Goal: Task Accomplishment & Management: Use online tool/utility

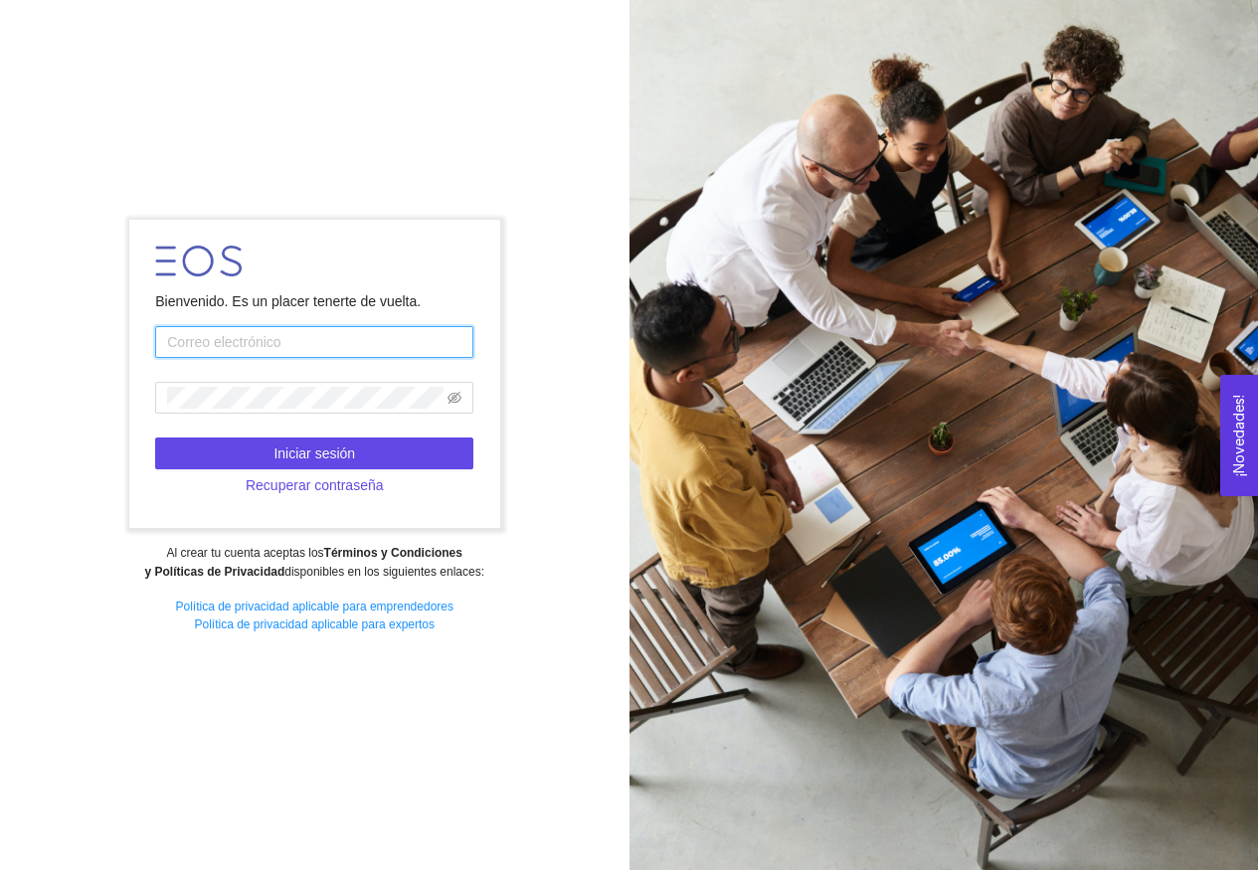
type input "[EMAIL_ADDRESS][DOMAIN_NAME]"
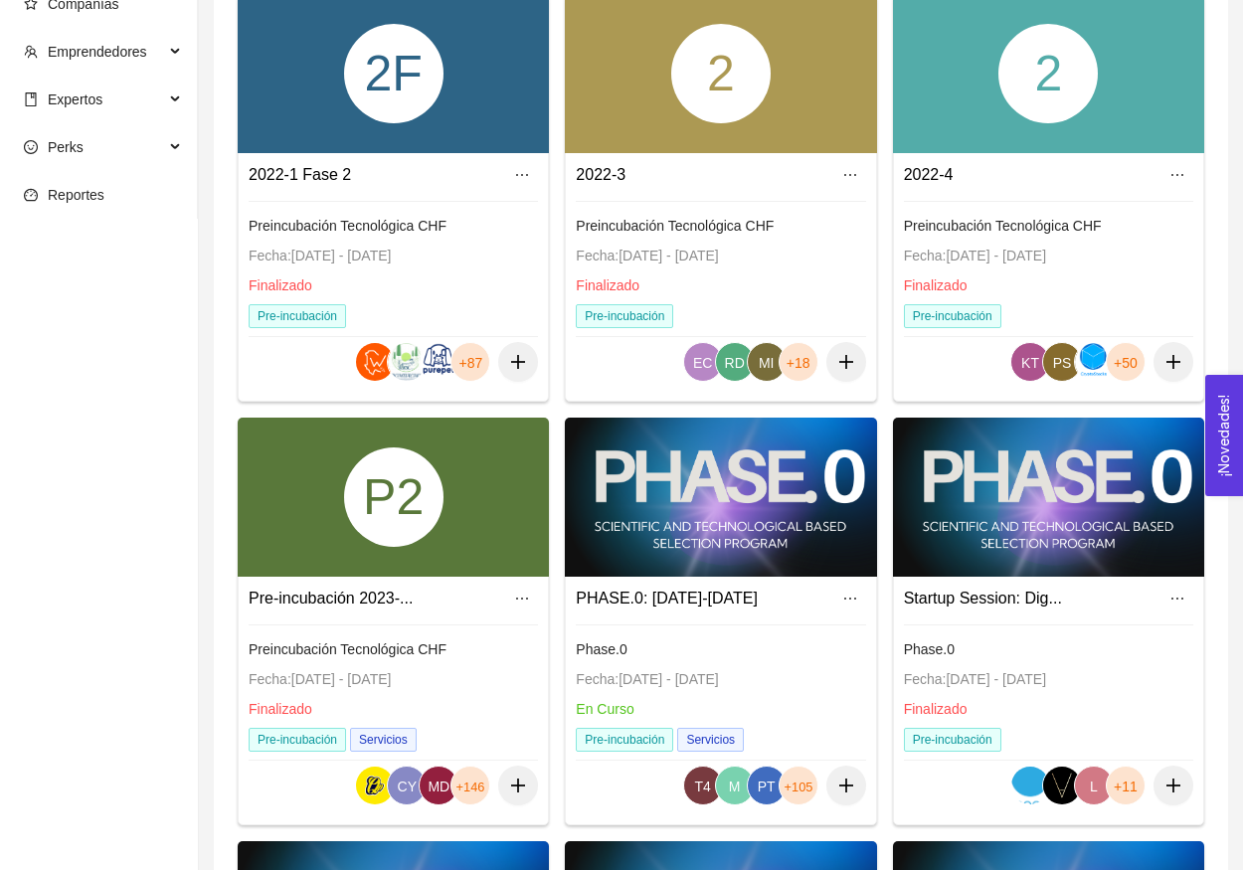
scroll to position [560, 0]
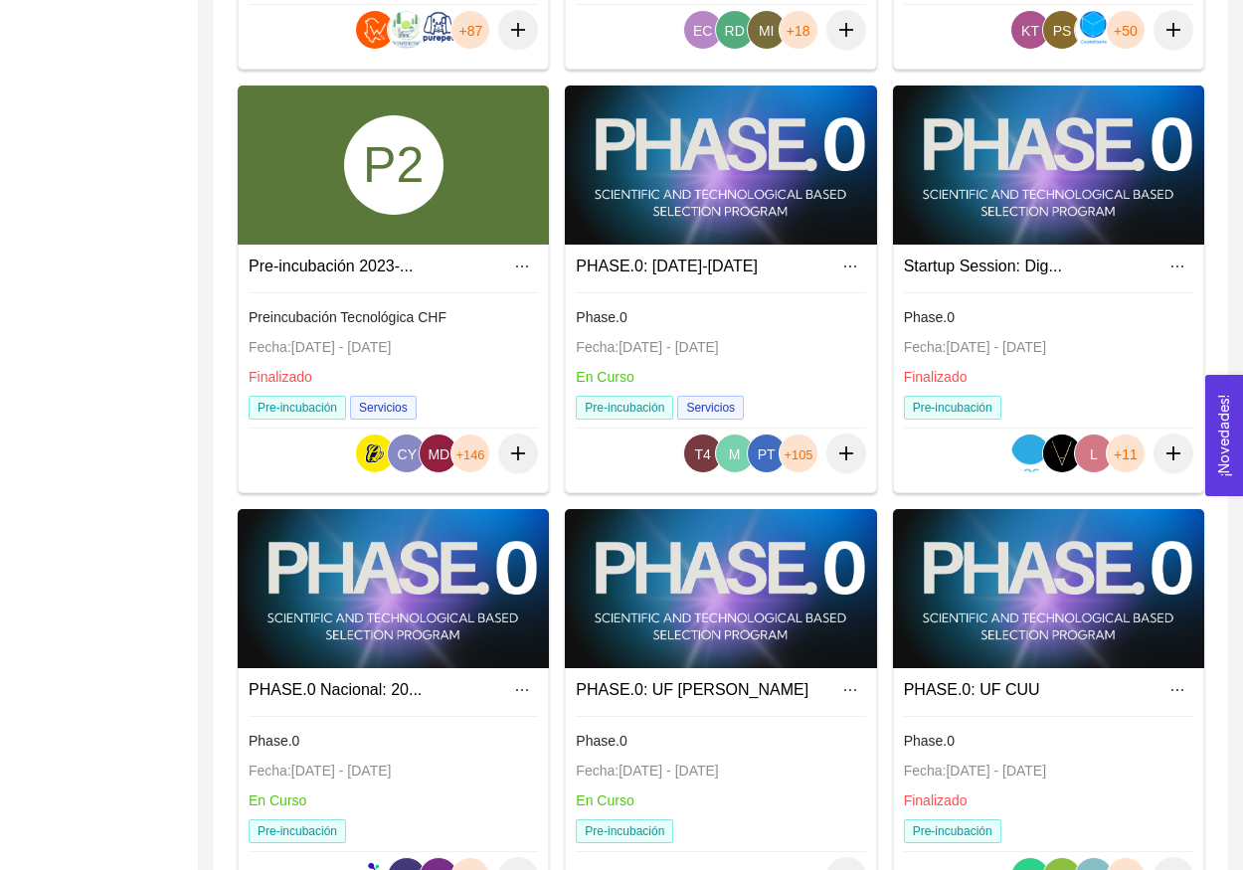
click at [413, 579] on div at bounding box center [393, 588] width 311 height 159
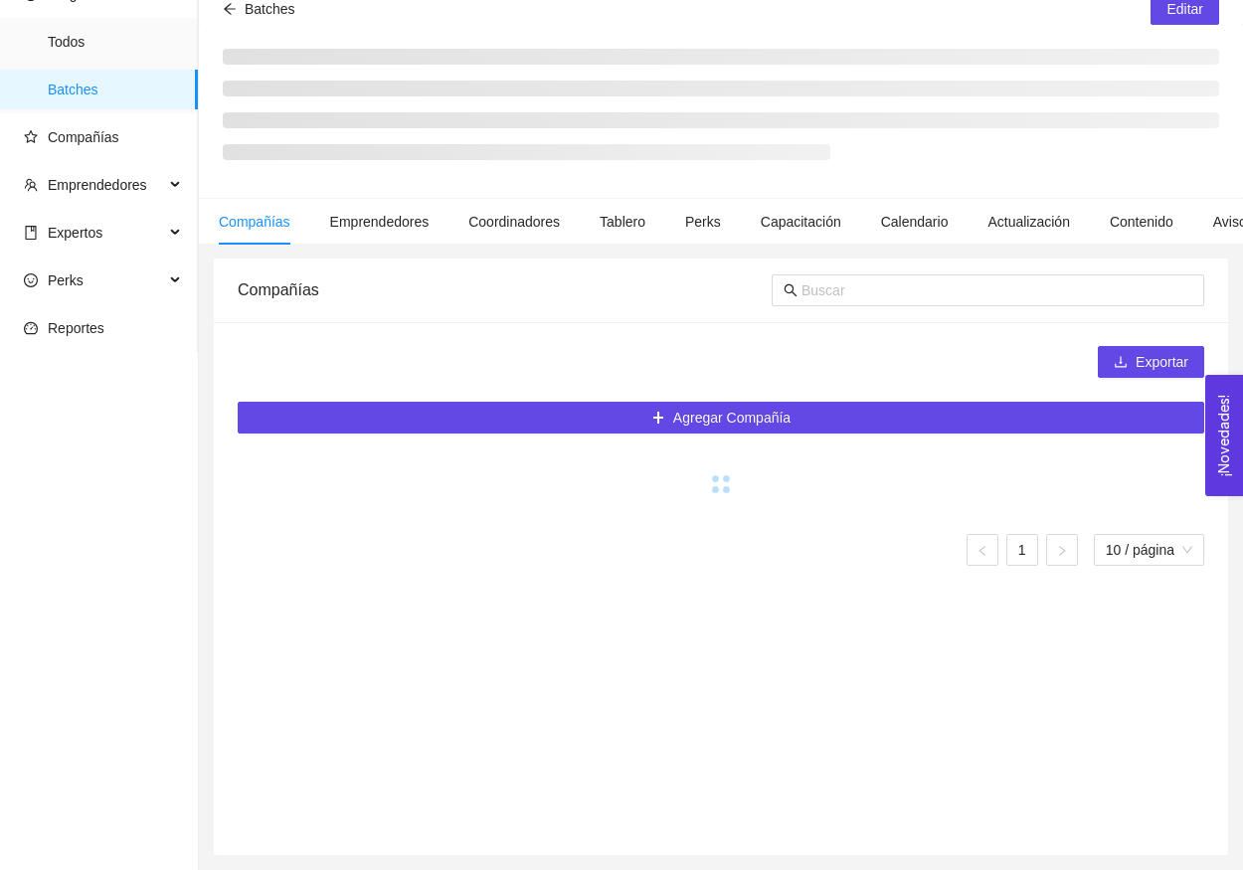
scroll to position [94, 0]
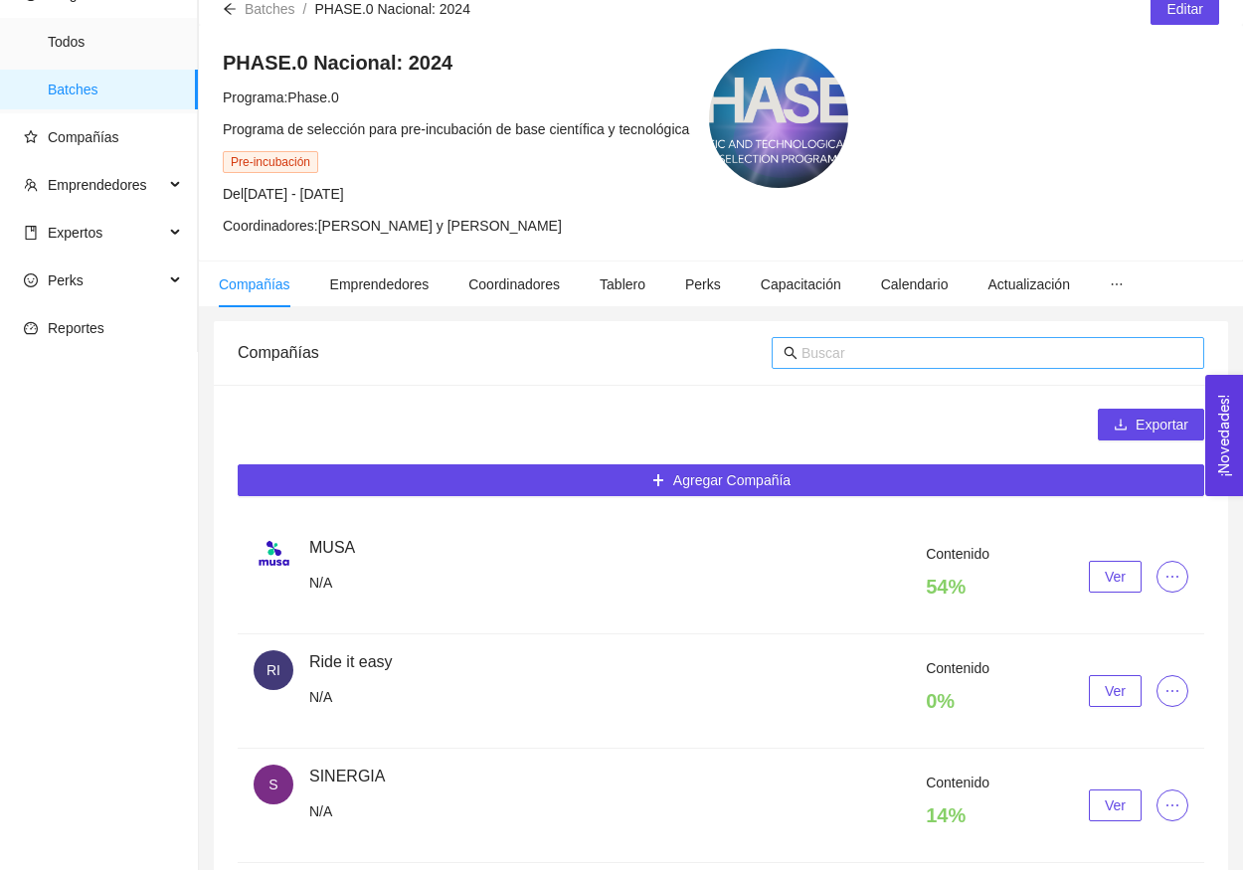
click at [851, 352] on input "text" at bounding box center [996, 353] width 391 height 22
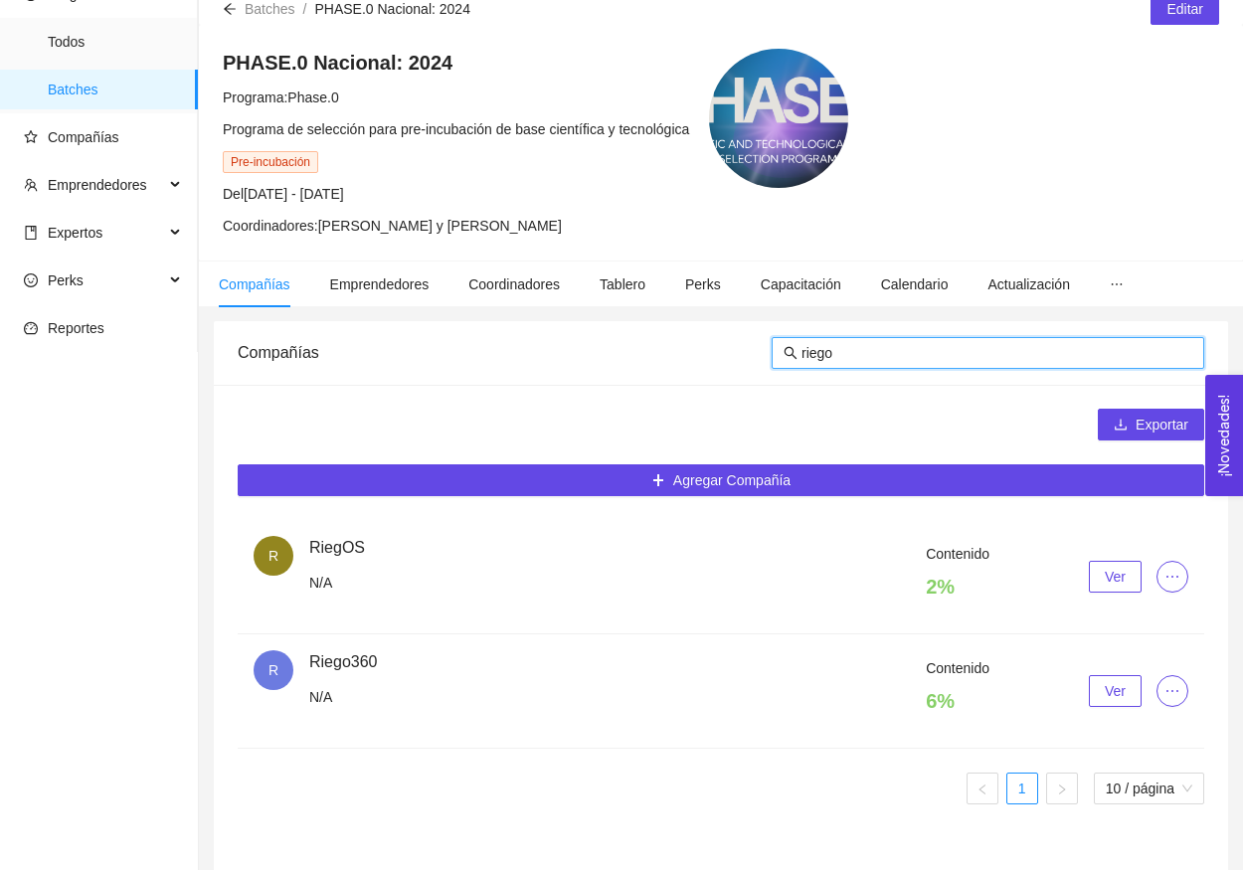
type input "riego"
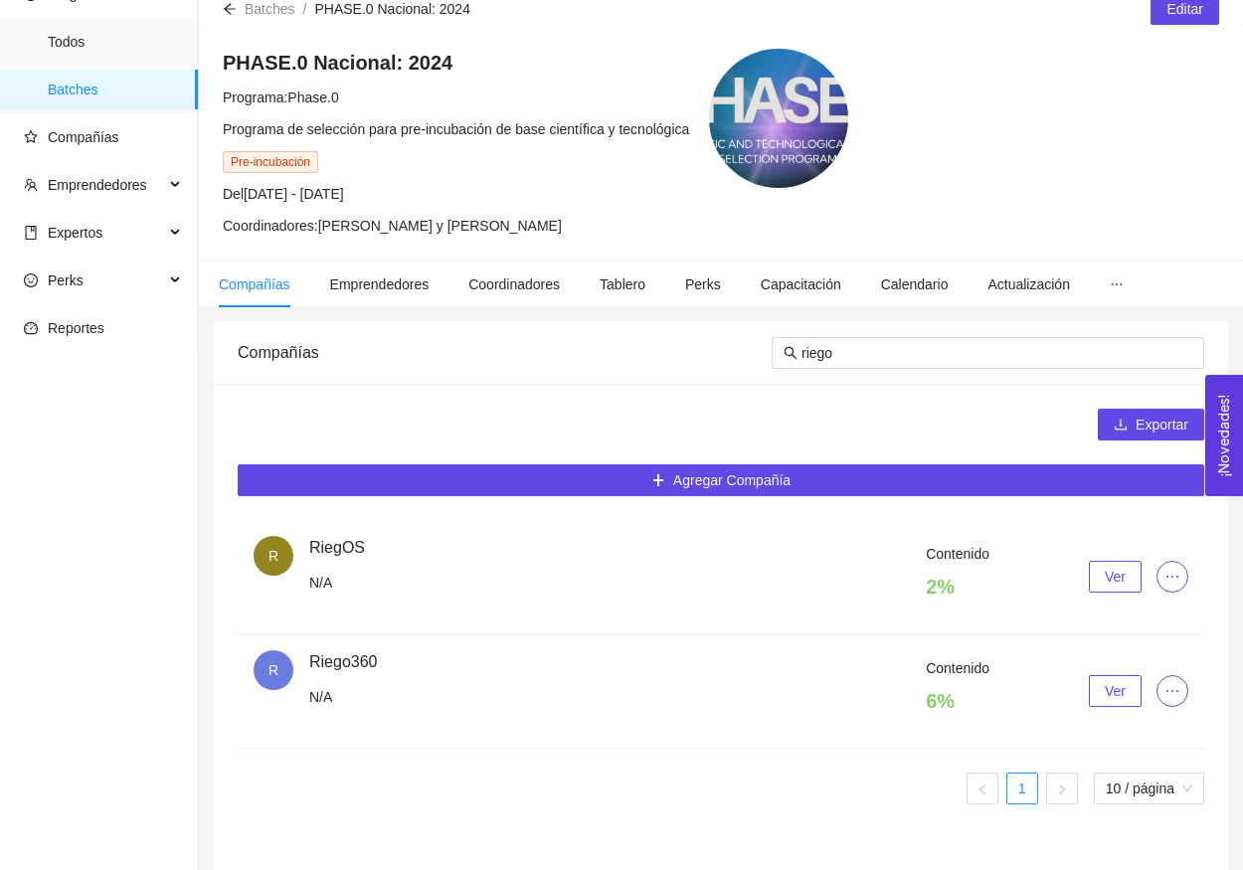
click at [1126, 680] on button "Ver" at bounding box center [1115, 691] width 53 height 32
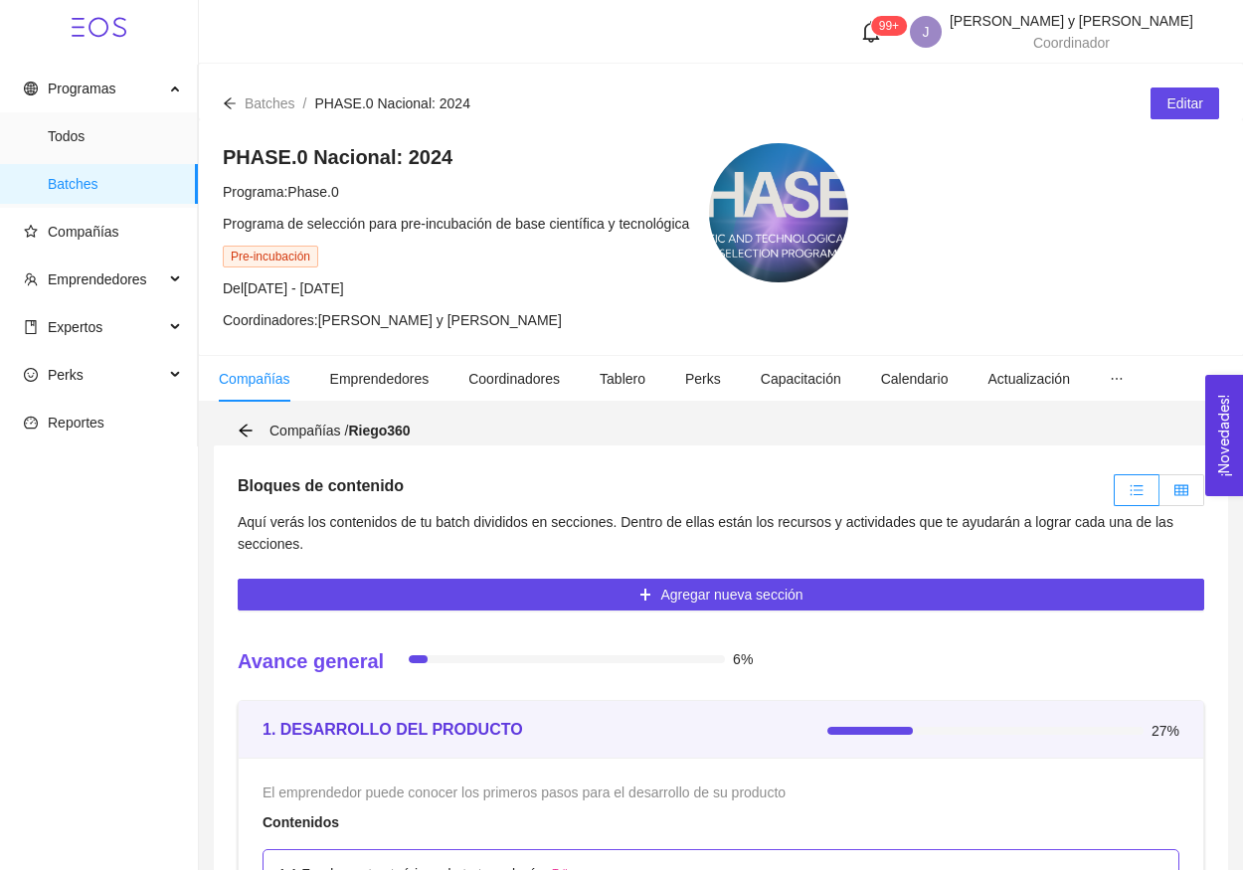
click at [1181, 487] on icon "table" at bounding box center [1181, 490] width 14 height 14
click at [1159, 495] on input "radio" at bounding box center [1159, 495] width 0 height 0
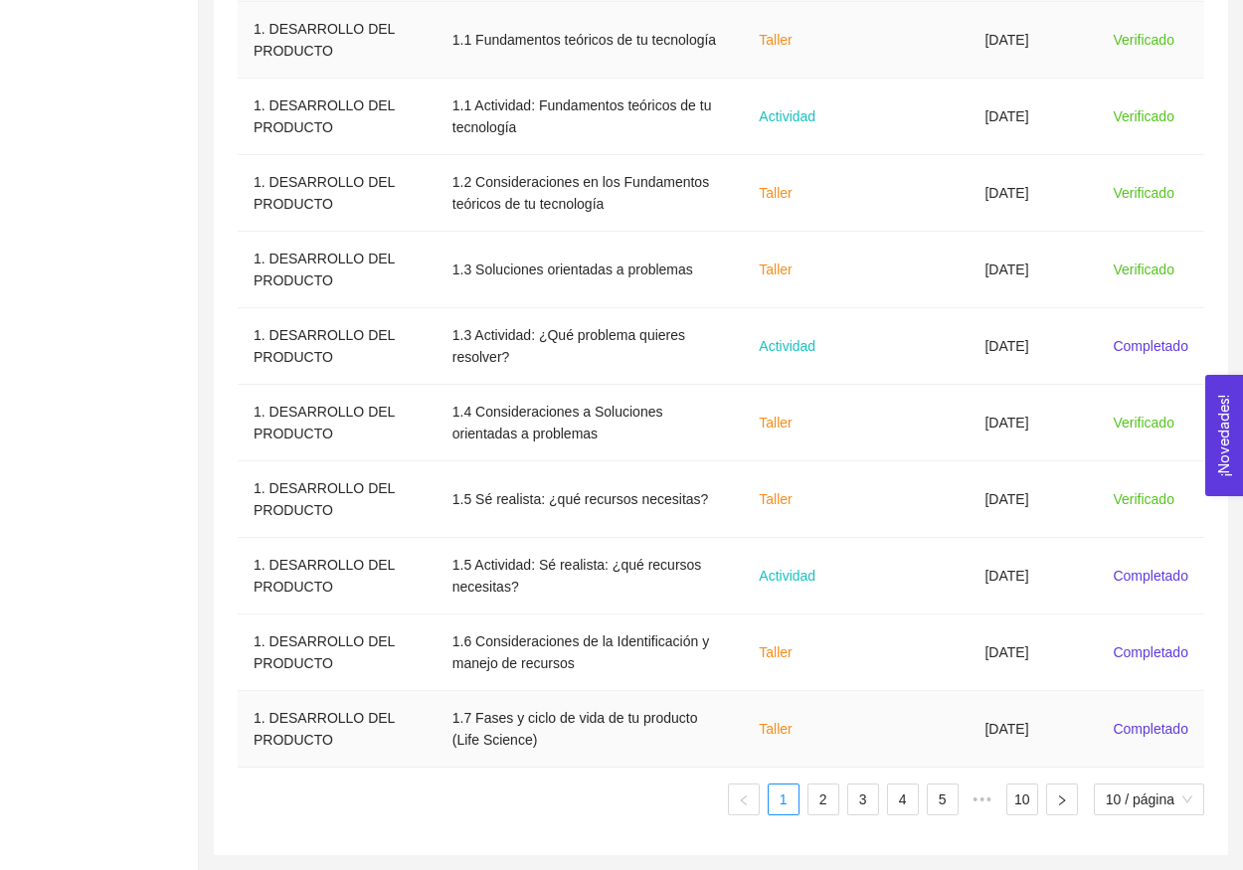
scroll to position [753, 0]
click at [807, 789] on li "2" at bounding box center [823, 799] width 32 height 32
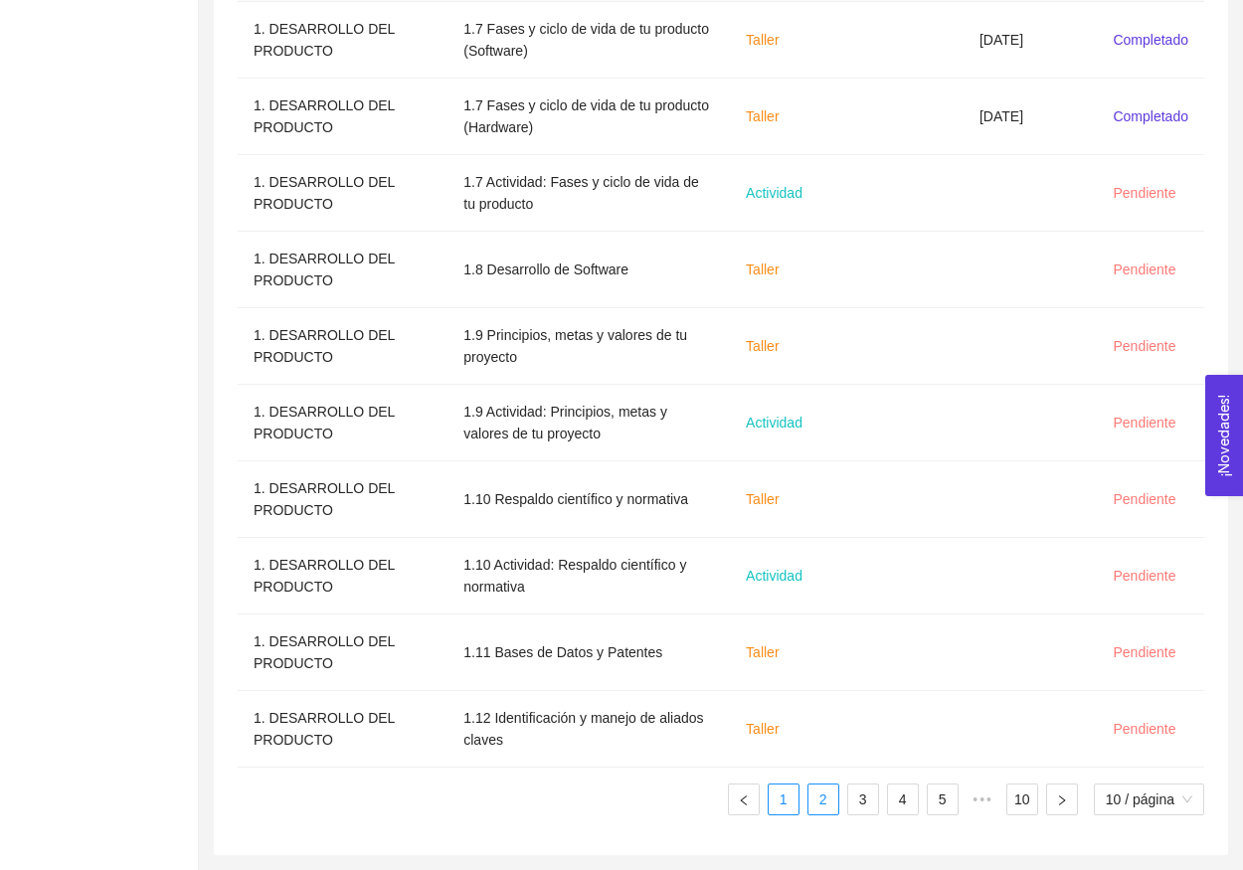
click at [775, 790] on link "1" at bounding box center [784, 799] width 30 height 30
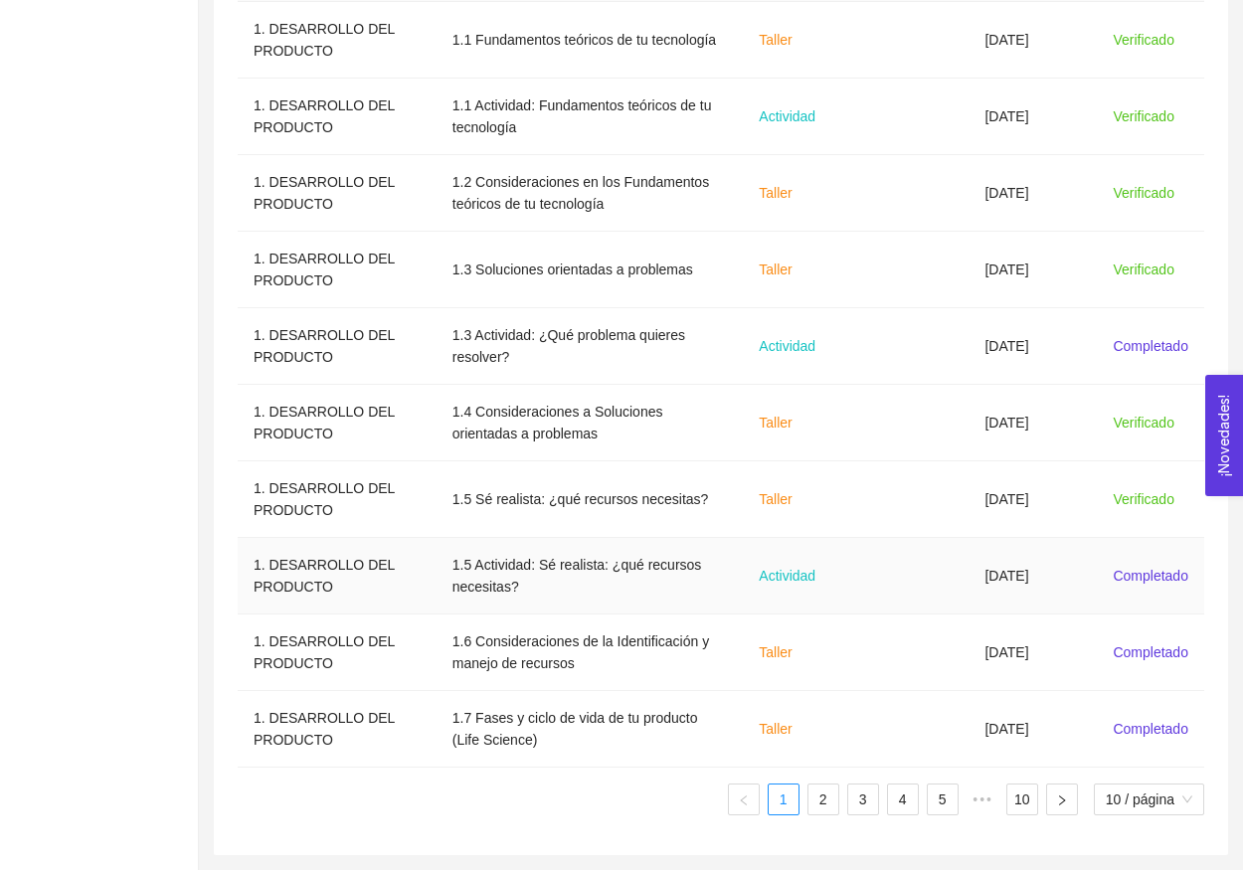
click at [931, 594] on td at bounding box center [916, 576] width 106 height 77
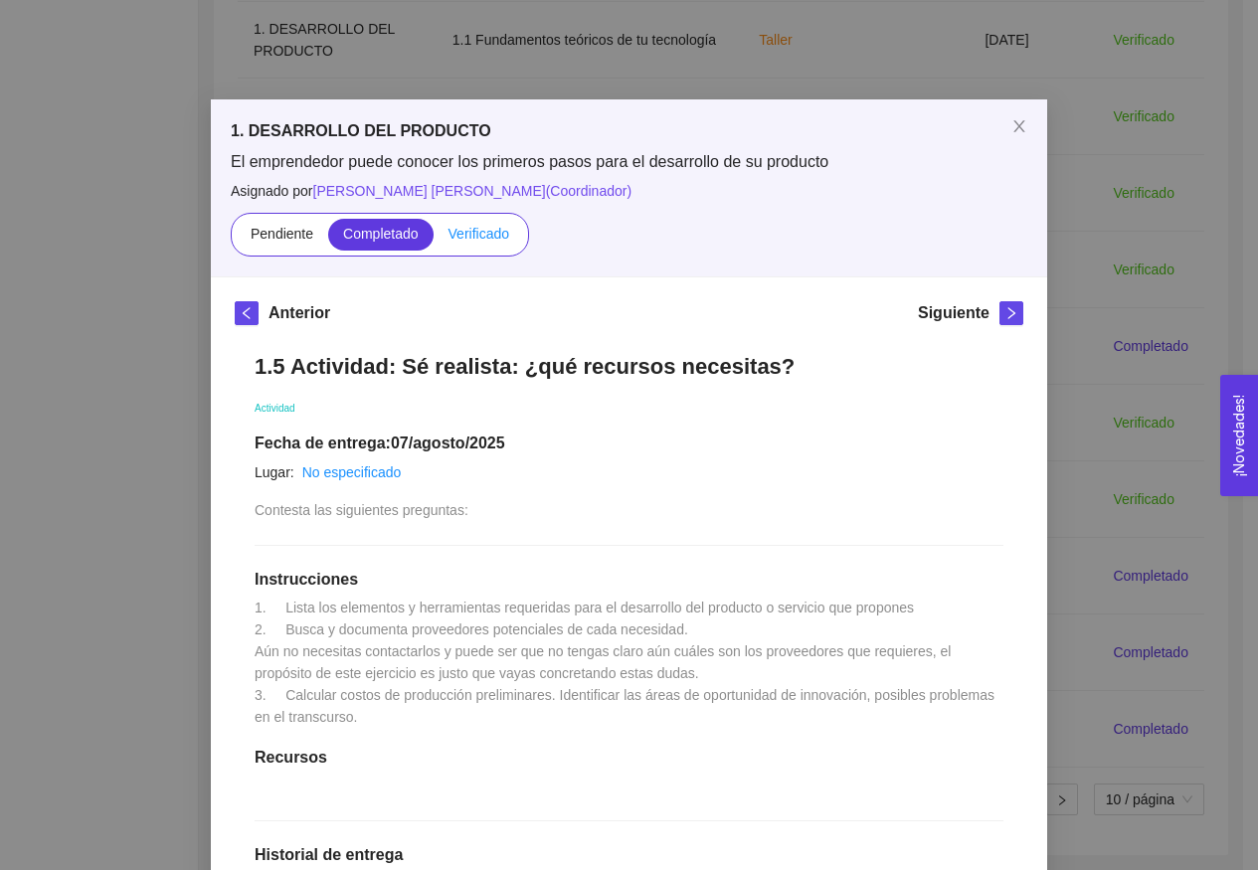
click at [478, 220] on label "Verificado" at bounding box center [478, 235] width 90 height 32
click at [433, 239] on input "Verificado" at bounding box center [433, 239] width 0 height 0
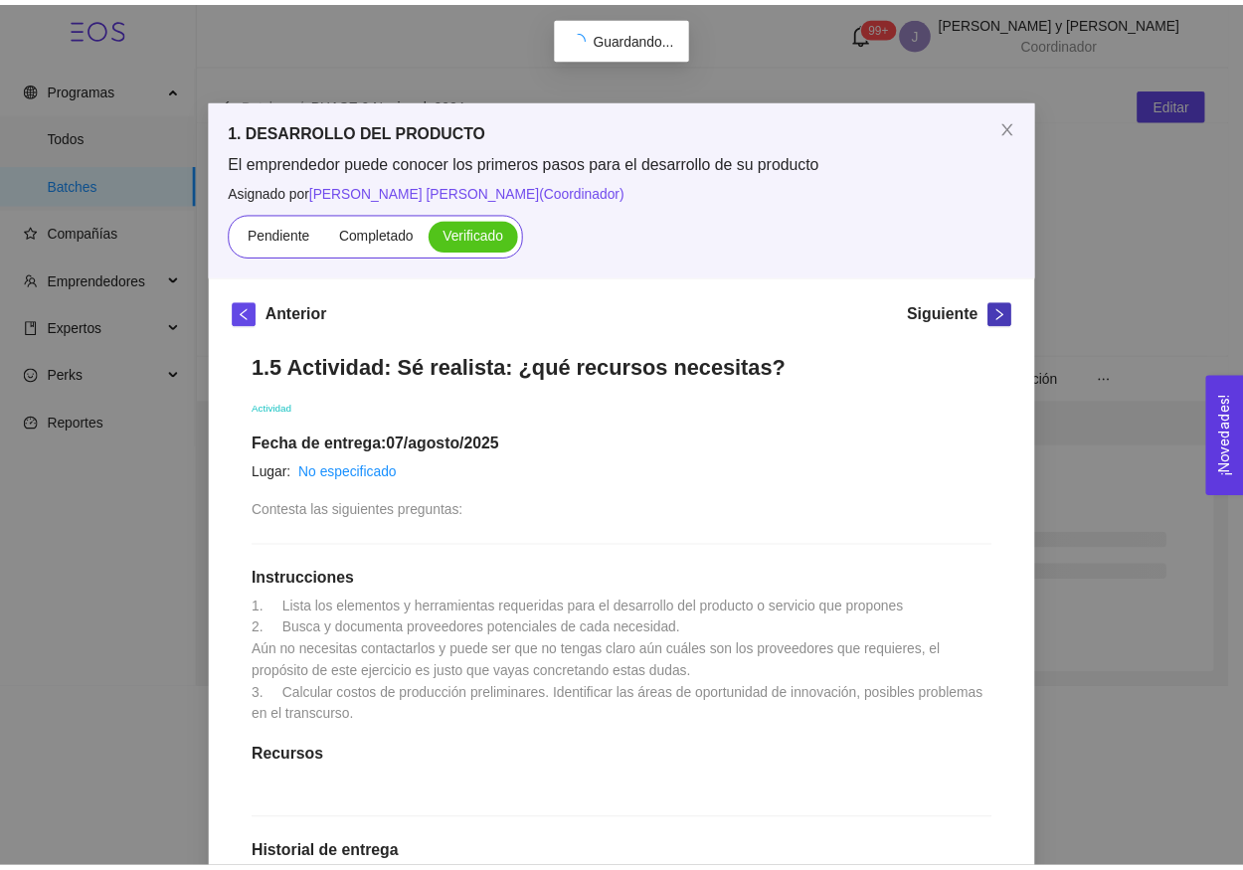
scroll to position [0, 0]
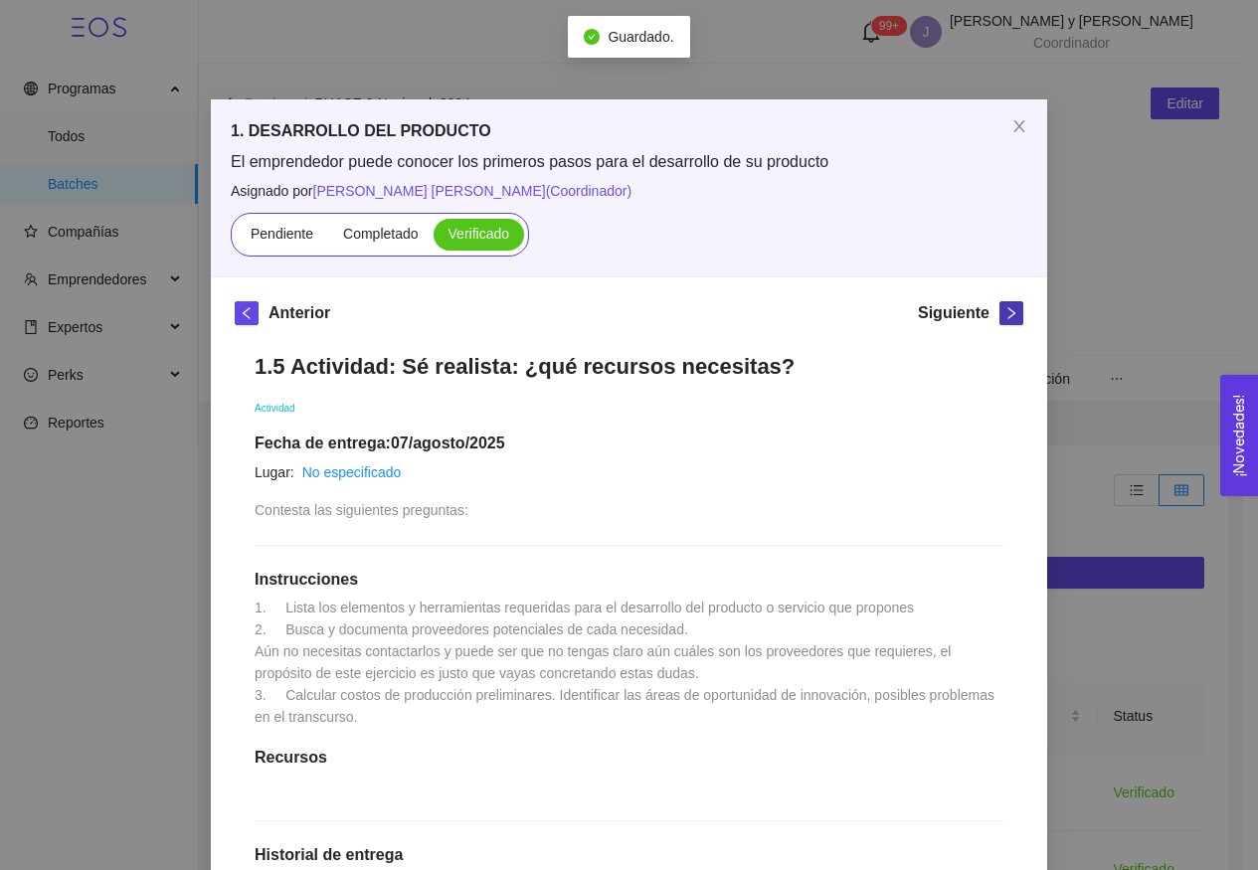
click at [1007, 314] on icon "right" at bounding box center [1011, 313] width 14 height 14
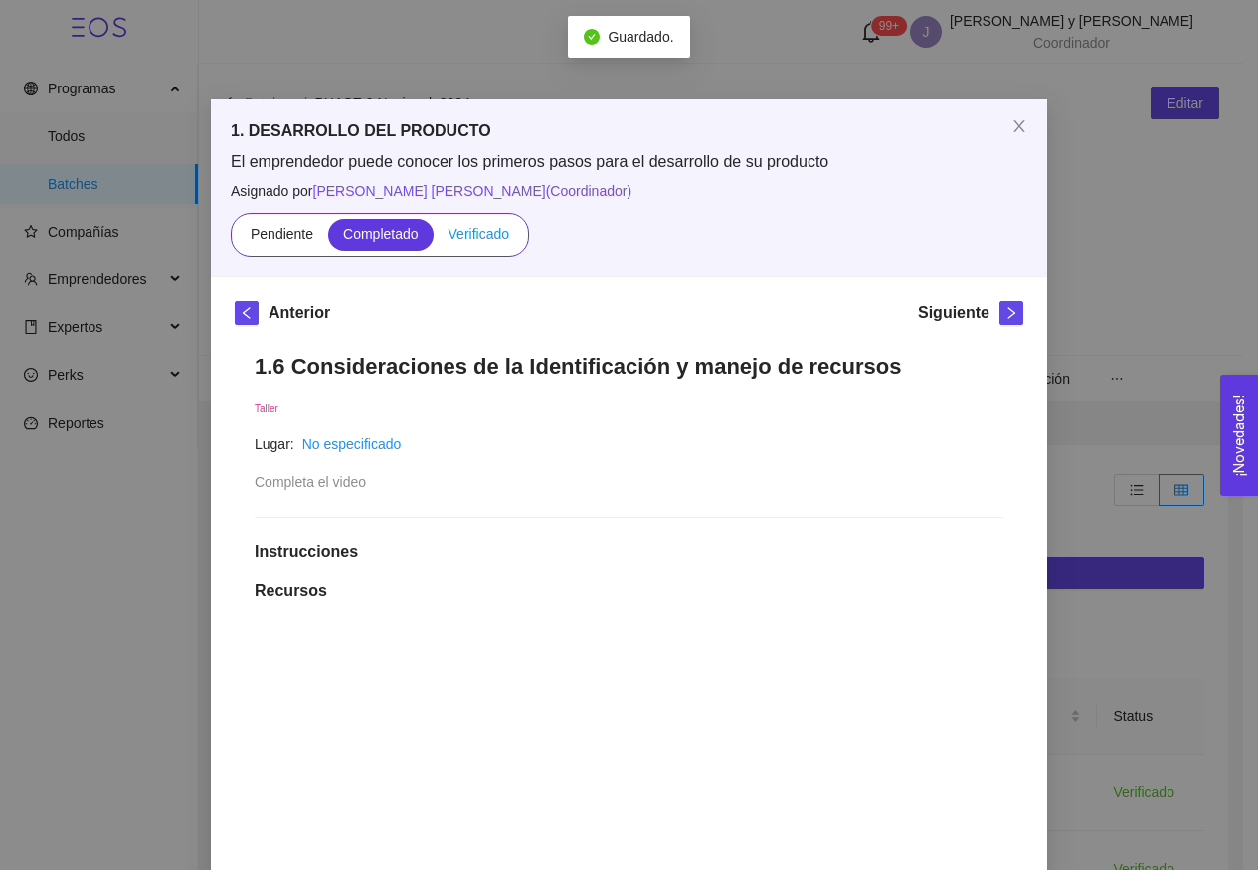
click at [492, 227] on span "Verificado" at bounding box center [478, 234] width 61 height 16
click at [433, 239] on input "Verificado" at bounding box center [433, 239] width 0 height 0
click at [1004, 315] on icon "right" at bounding box center [1011, 313] width 14 height 14
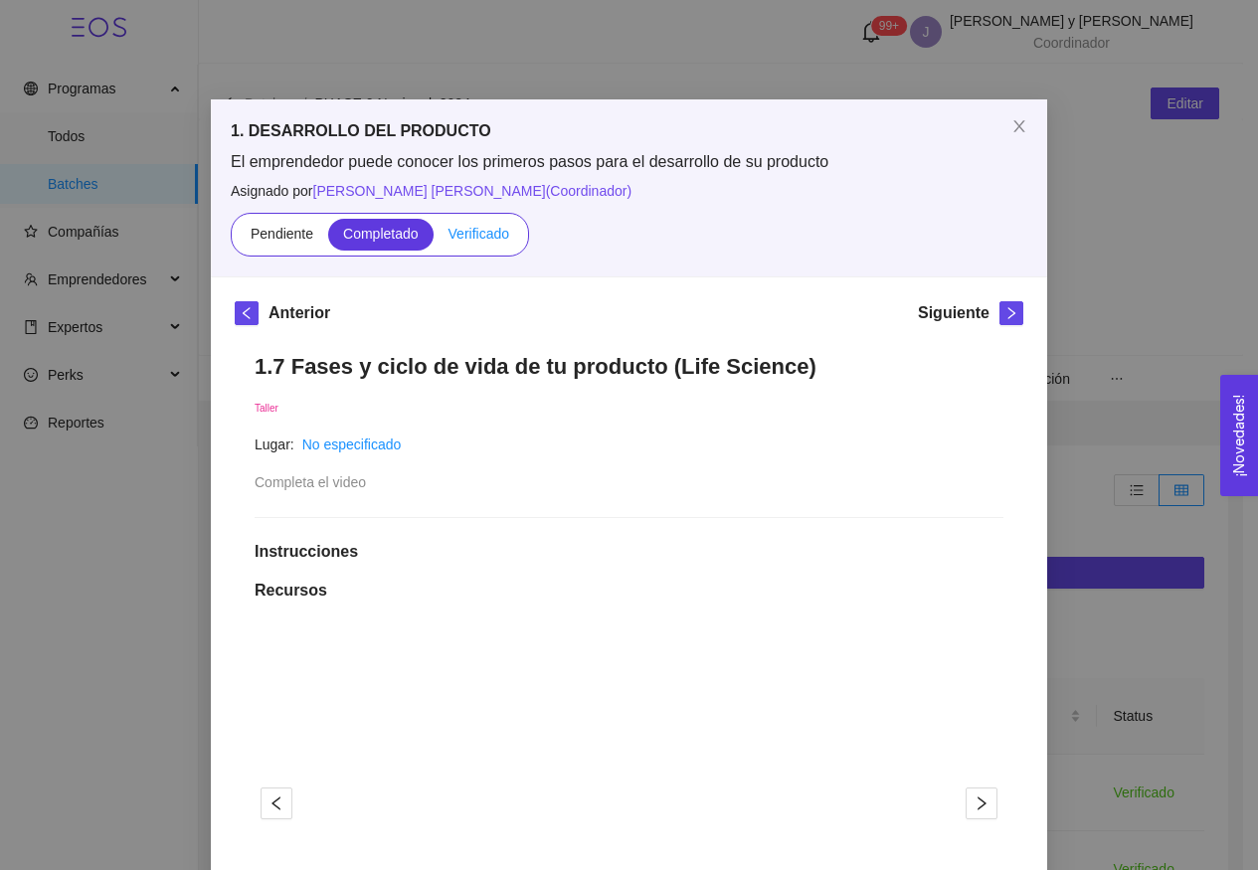
click at [484, 244] on label "Verificado" at bounding box center [478, 235] width 90 height 32
click at [433, 239] on input "Verificado" at bounding box center [433, 239] width 0 height 0
click at [999, 324] on button "button" at bounding box center [1011, 313] width 24 height 24
click at [470, 242] on label "Verificado" at bounding box center [478, 235] width 90 height 32
click at [433, 239] on input "Verificado" at bounding box center [433, 239] width 0 height 0
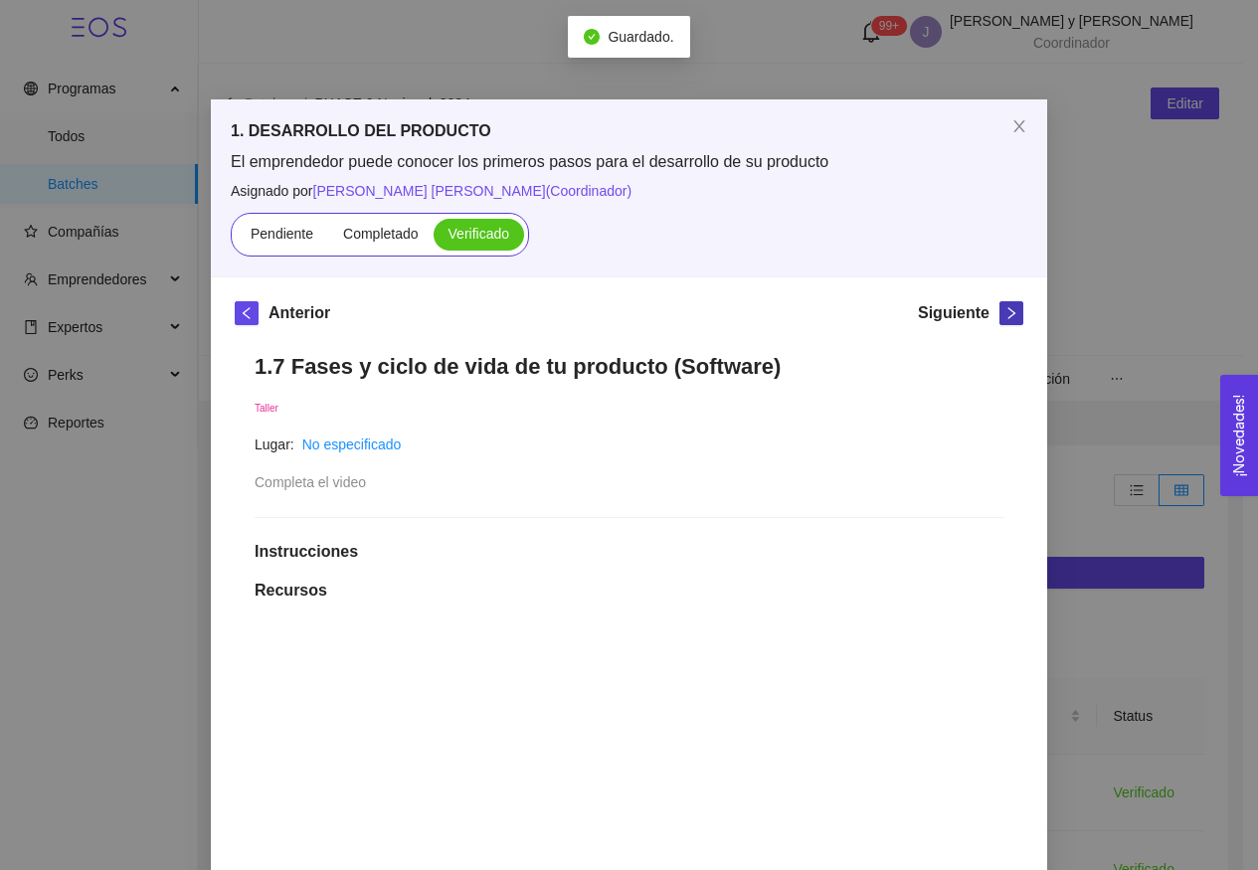
click at [1013, 316] on span "right" at bounding box center [1011, 313] width 22 height 14
click at [478, 247] on label "Verificado" at bounding box center [478, 235] width 90 height 32
click at [433, 239] on input "Verificado" at bounding box center [433, 239] width 0 height 0
click at [1004, 315] on icon "right" at bounding box center [1011, 313] width 14 height 14
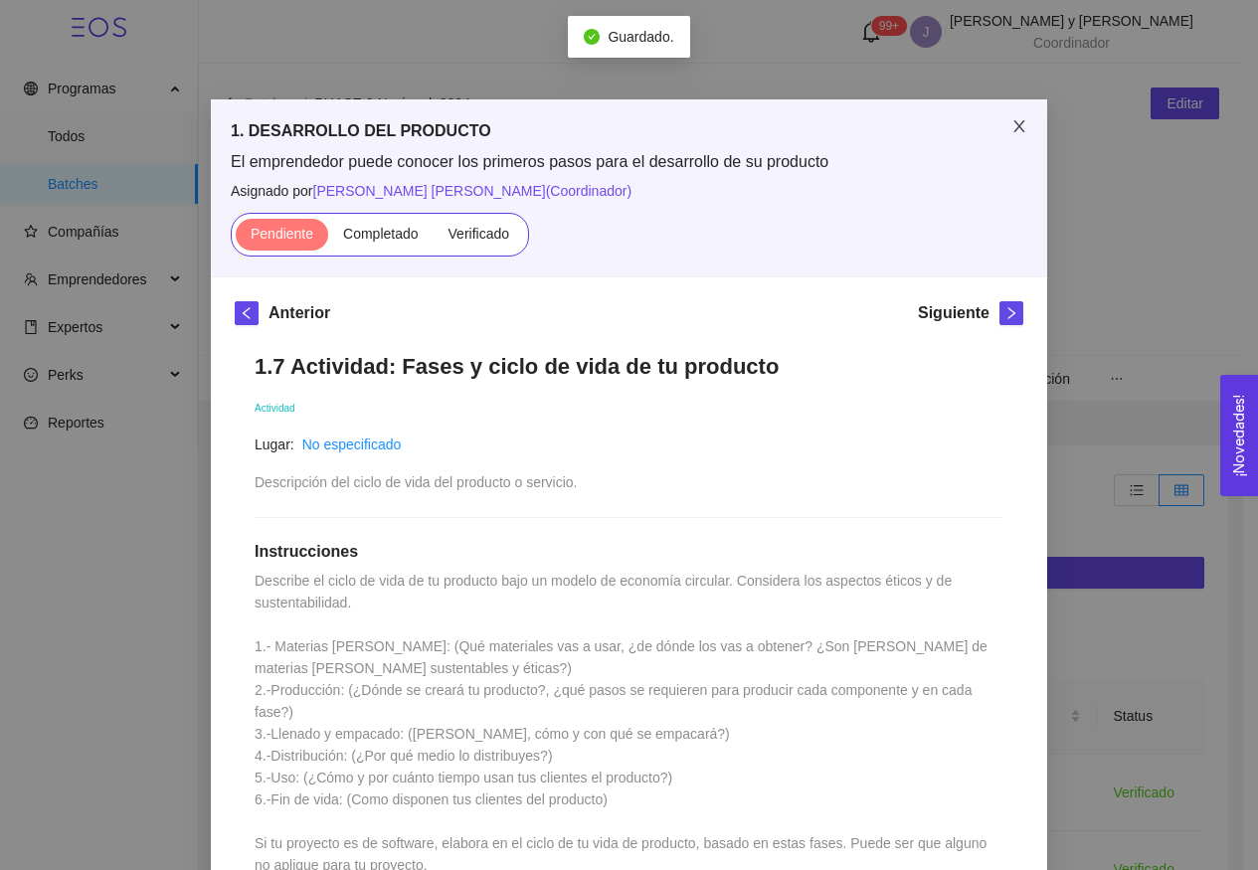
click at [1025, 118] on span "Close" at bounding box center [1019, 127] width 56 height 56
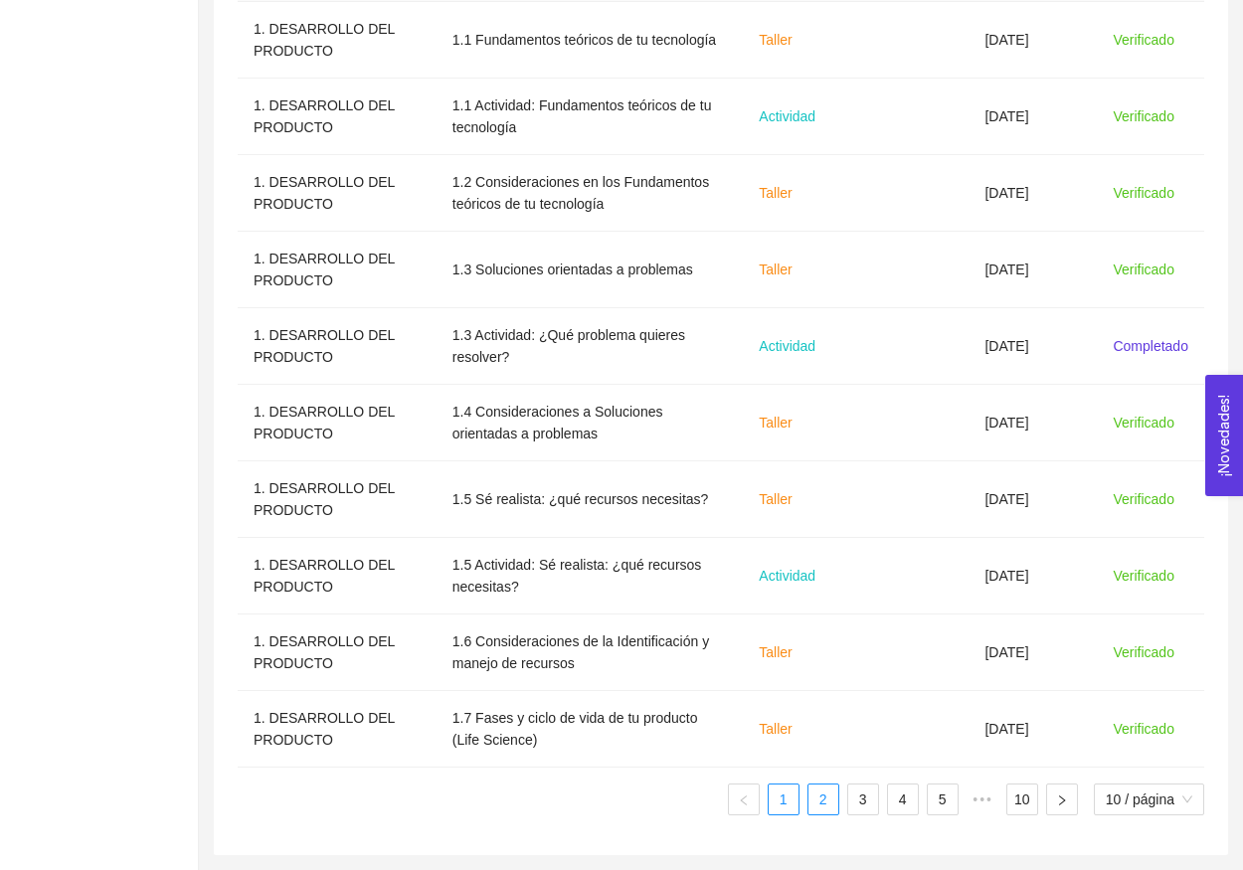
scroll to position [753, 0]
click at [808, 798] on link "2" at bounding box center [823, 799] width 30 height 30
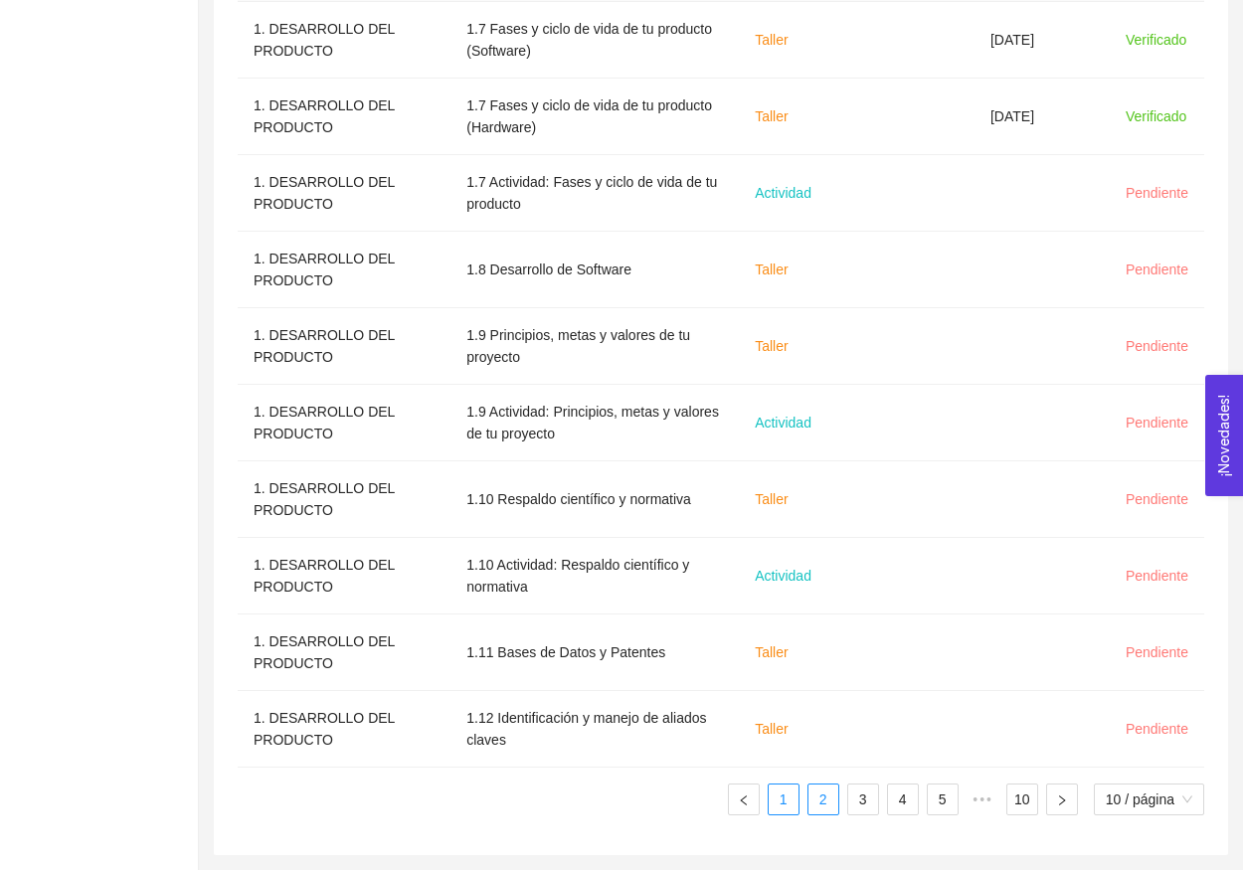
click at [785, 797] on link "1" at bounding box center [784, 799] width 30 height 30
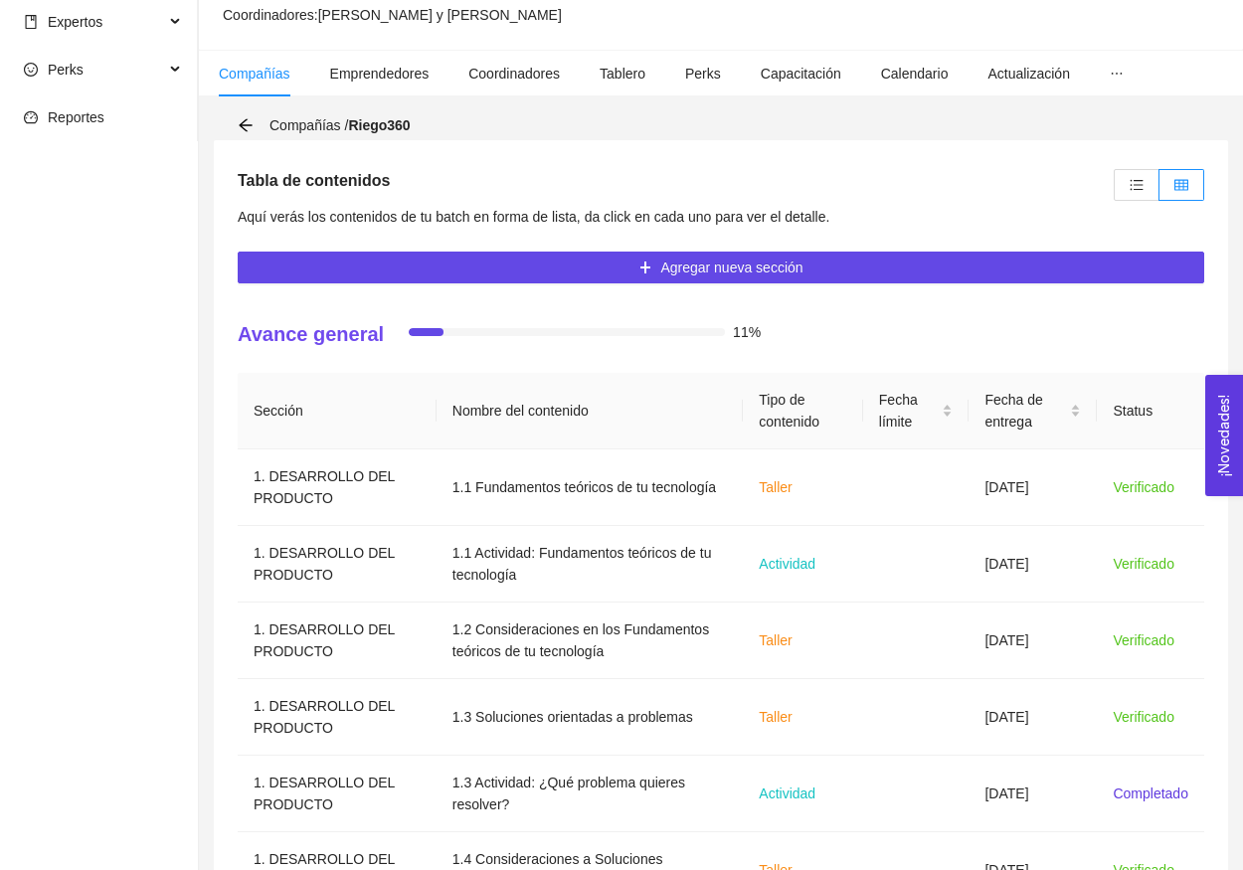
scroll to position [275, 0]
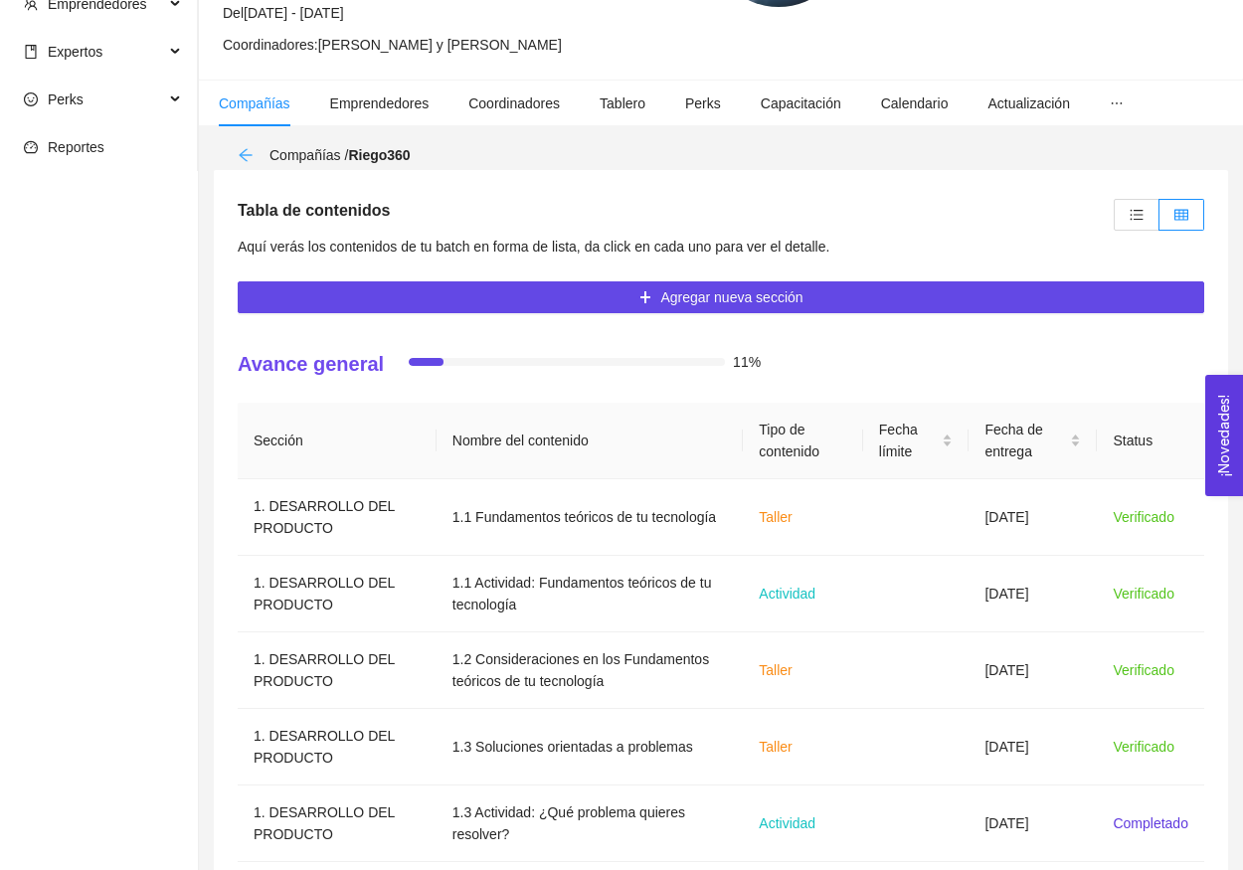
click at [243, 154] on icon "arrow-left" at bounding box center [246, 155] width 16 height 16
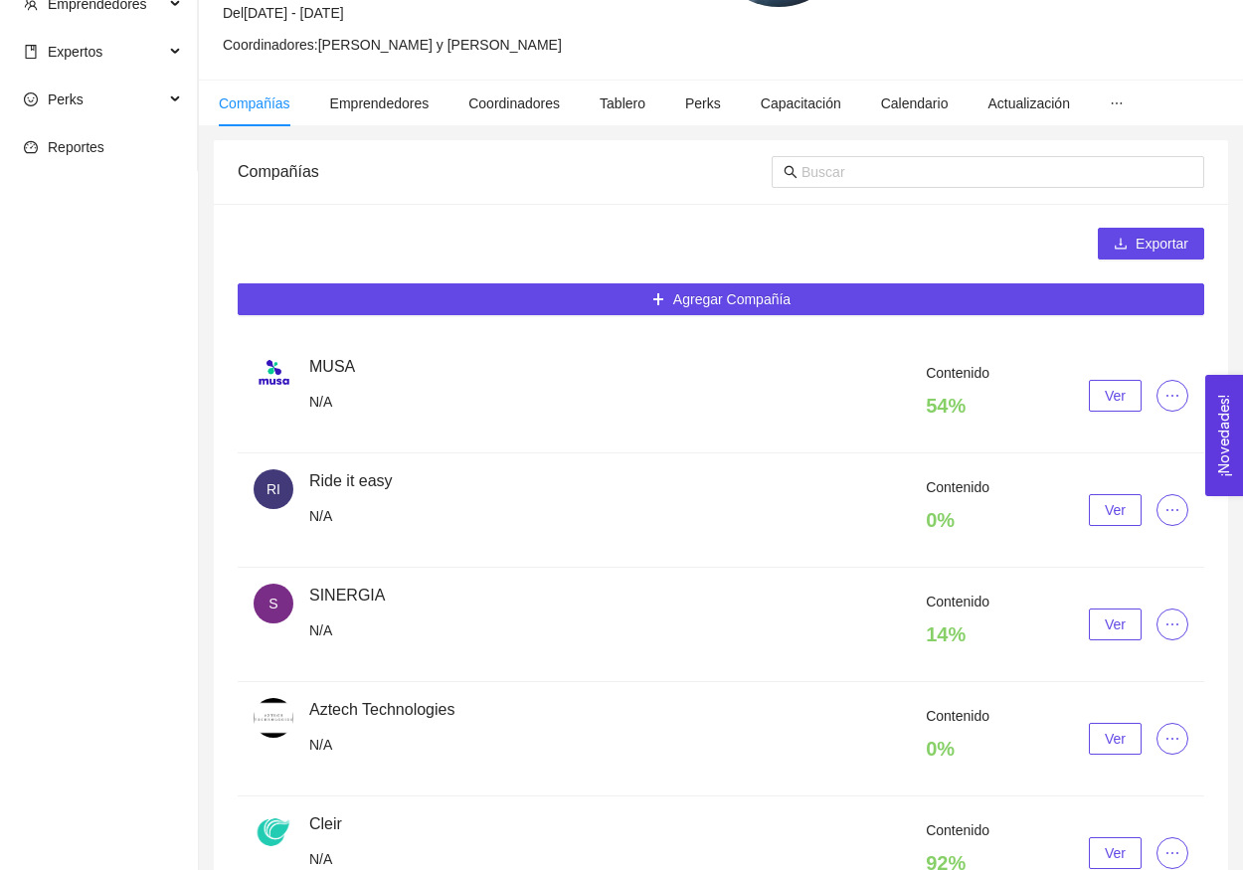
scroll to position [94, 0]
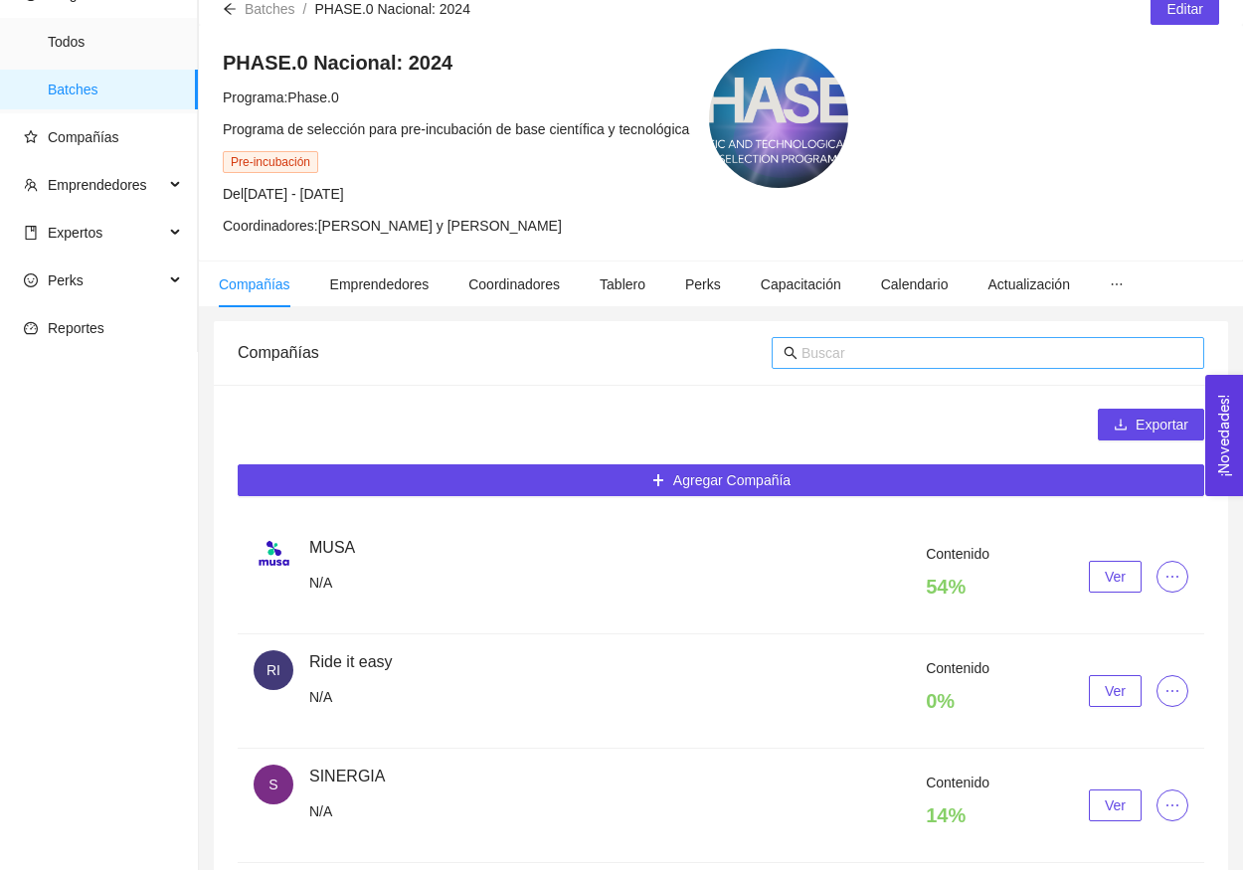
click at [954, 354] on input "text" at bounding box center [996, 353] width 391 height 22
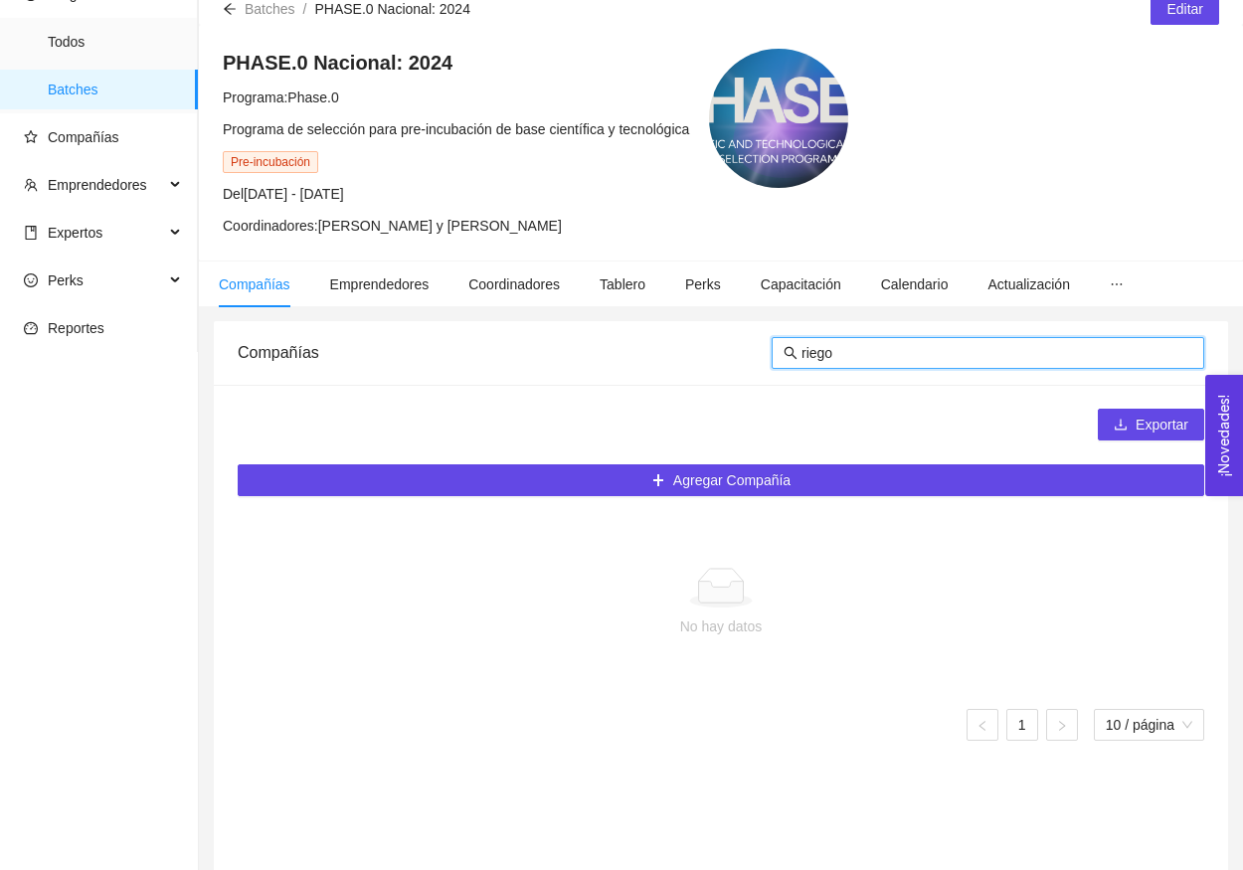
type input "riego"
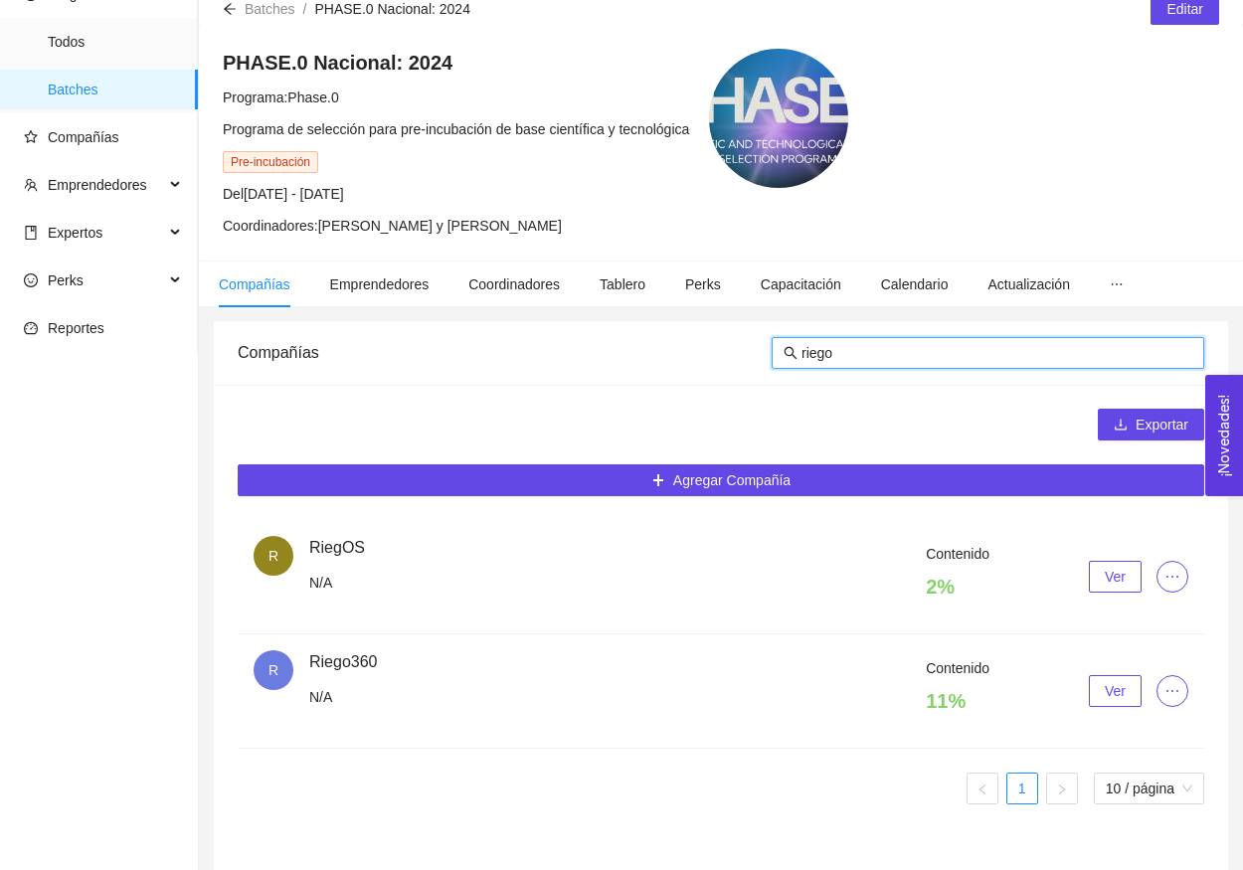
click at [1118, 691] on span "Ver" at bounding box center [1115, 691] width 21 height 22
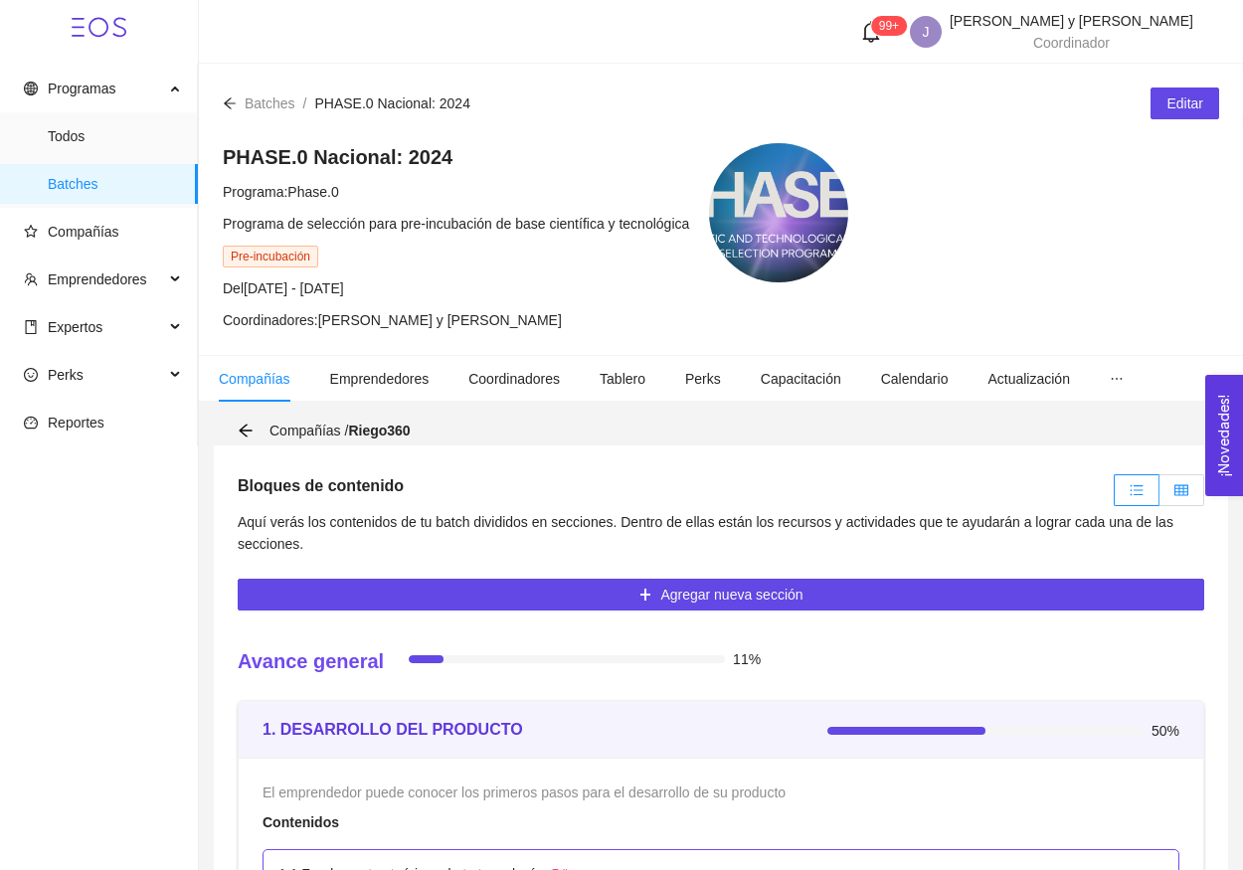
click at [1190, 483] on label at bounding box center [1181, 490] width 45 height 32
click at [1159, 495] on input "radio" at bounding box center [1159, 495] width 0 height 0
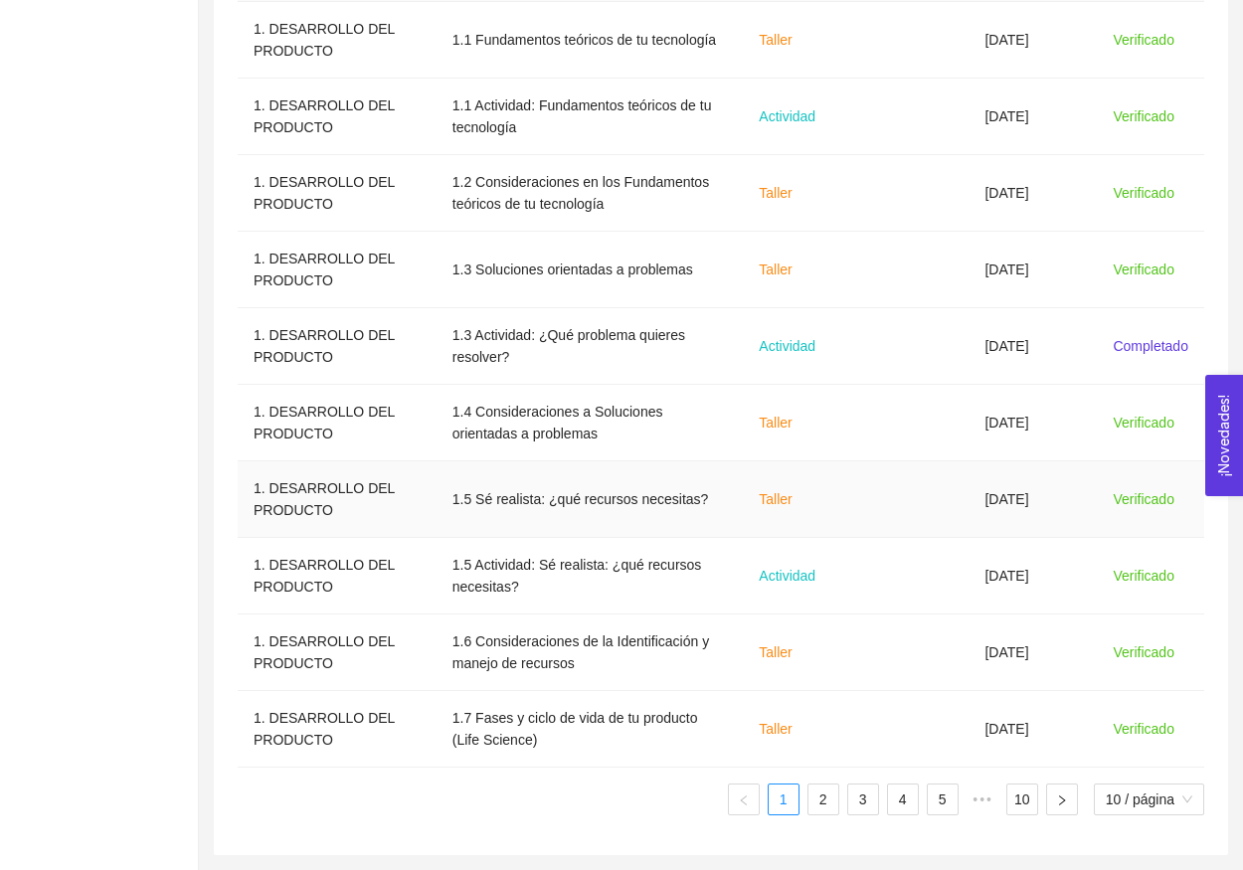
scroll to position [753, 0]
click at [829, 810] on link "2" at bounding box center [823, 799] width 30 height 30
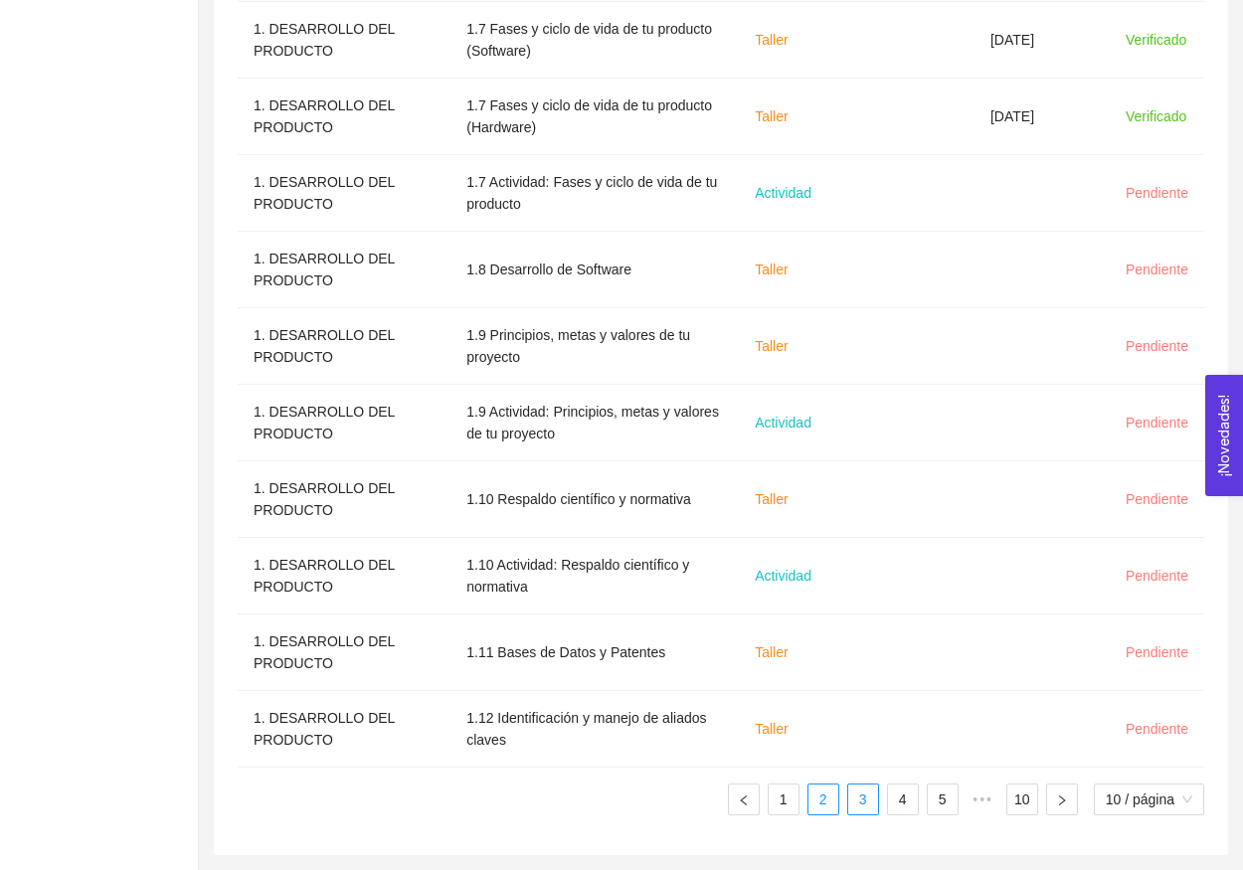
click at [860, 806] on link "3" at bounding box center [863, 799] width 30 height 30
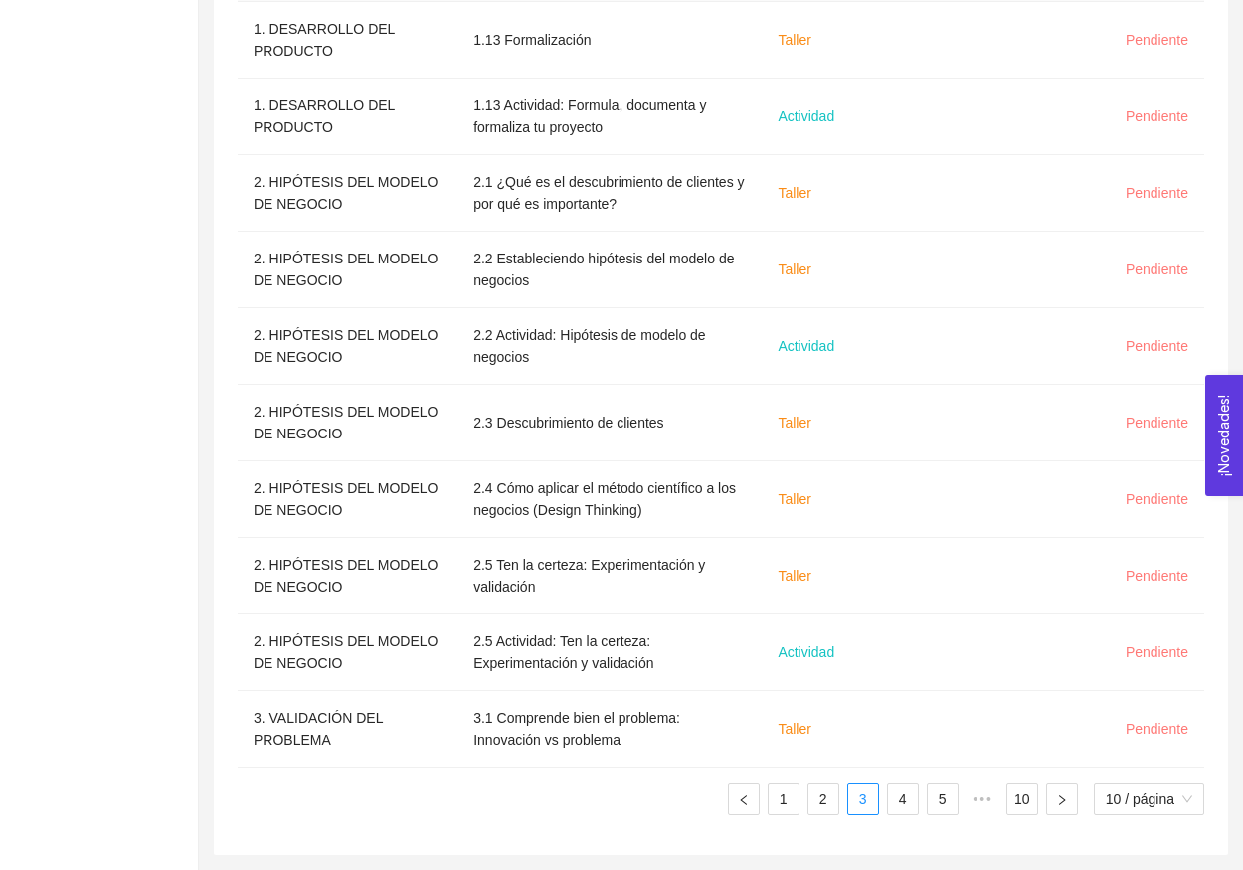
click at [801, 807] on ul "1 2 3 4 5 ••• 10 10 / página" at bounding box center [721, 799] width 966 height 32
click at [810, 806] on link "2" at bounding box center [823, 799] width 30 height 30
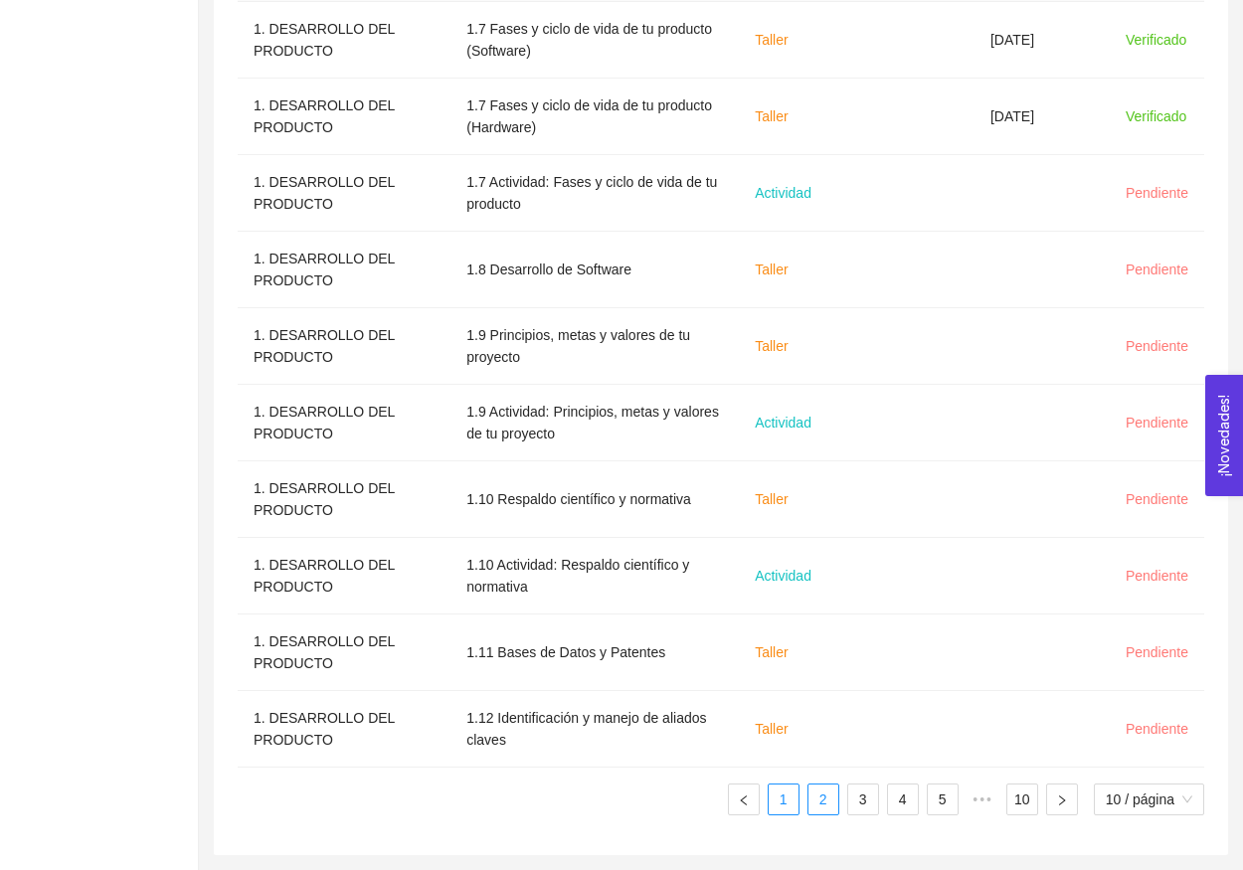
click at [784, 803] on link "1" at bounding box center [784, 799] width 30 height 30
